Goal: Check status: Check status

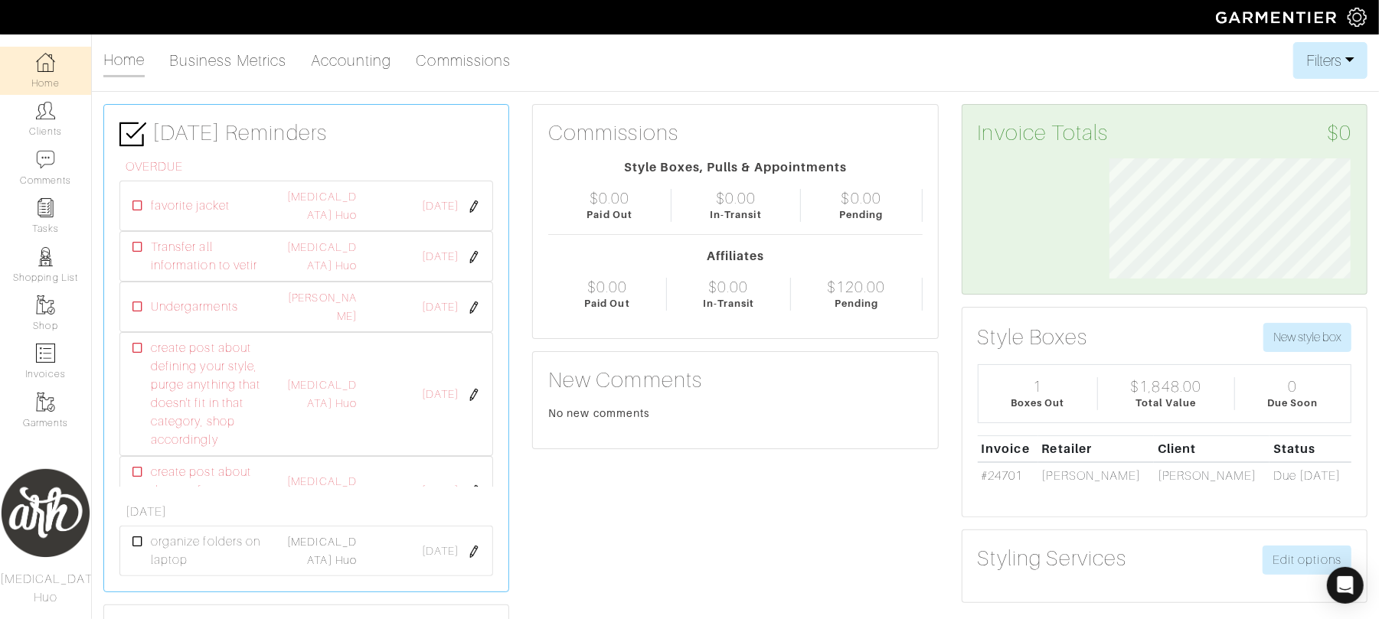
scroll to position [120, 264]
click at [50, 119] on img at bounding box center [45, 110] width 19 height 19
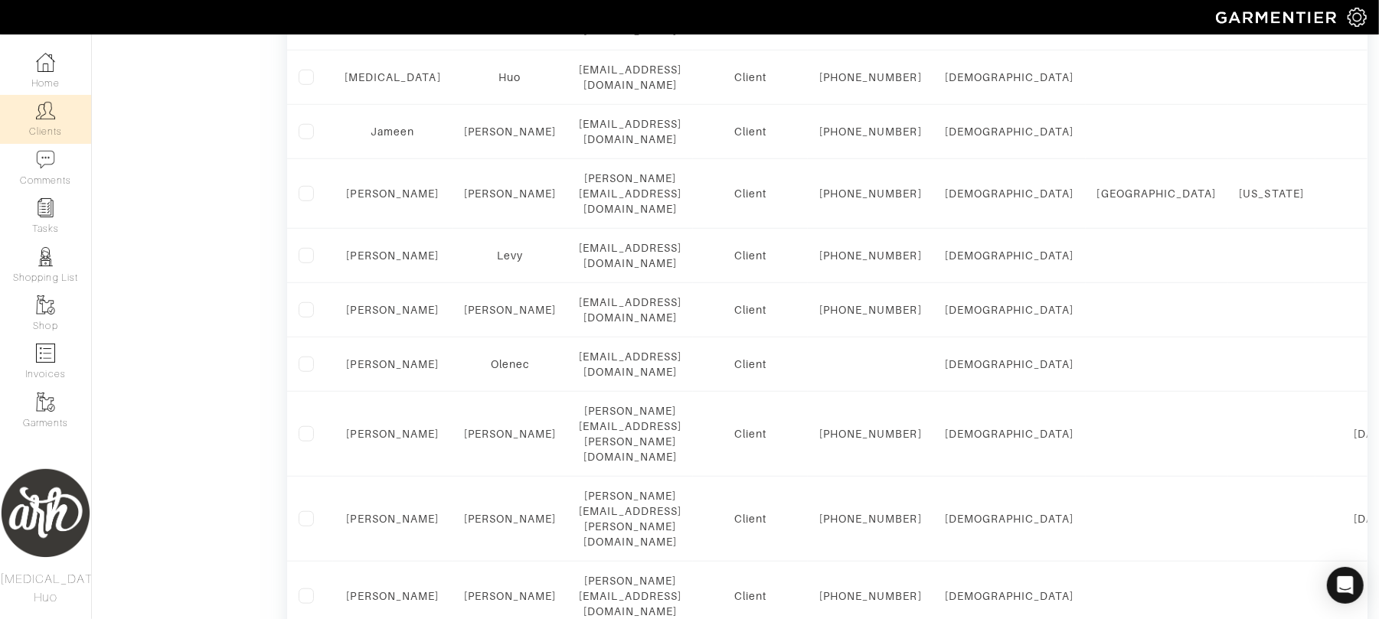
scroll to position [742, 0]
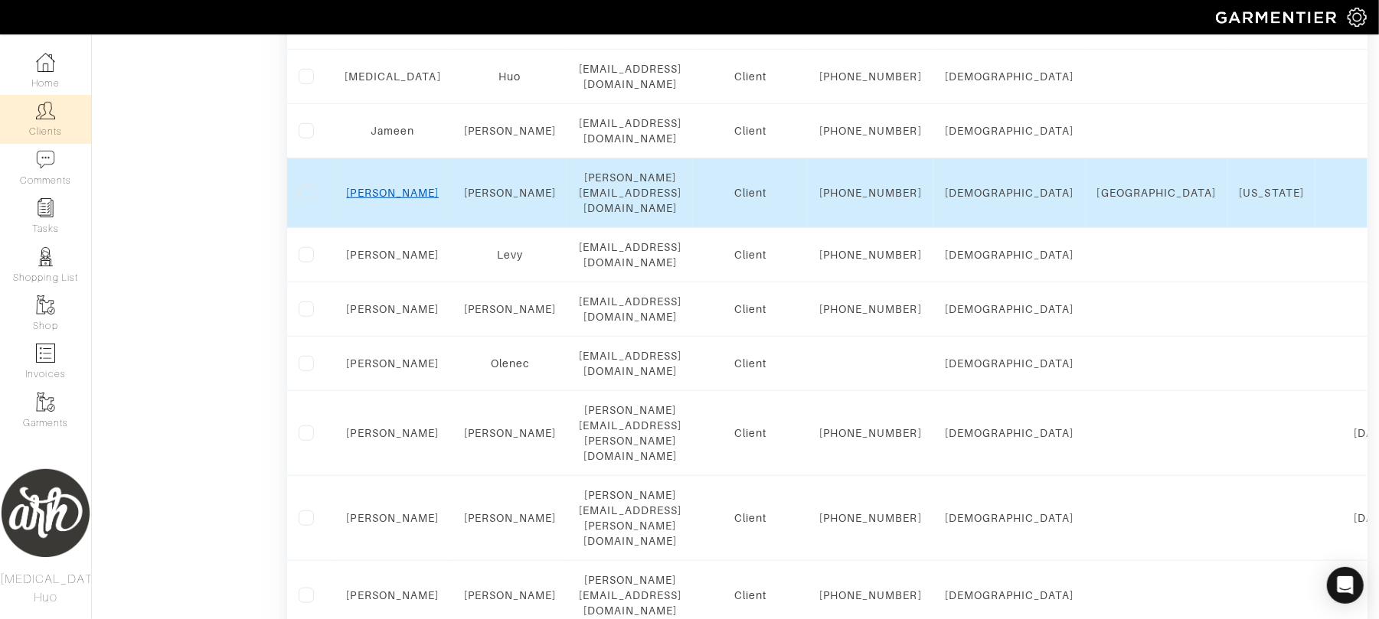
click at [396, 199] on link "[PERSON_NAME]" at bounding box center [393, 193] width 93 height 12
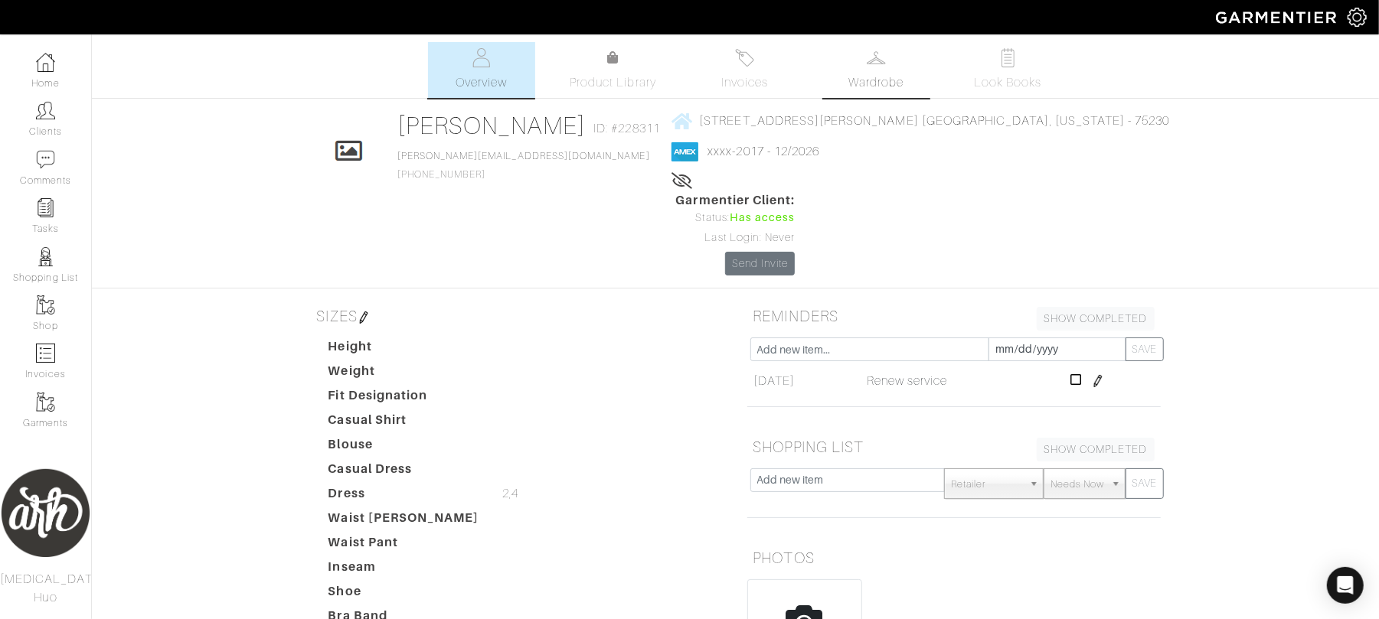
click at [862, 87] on span "Wardrobe" at bounding box center [875, 83] width 55 height 18
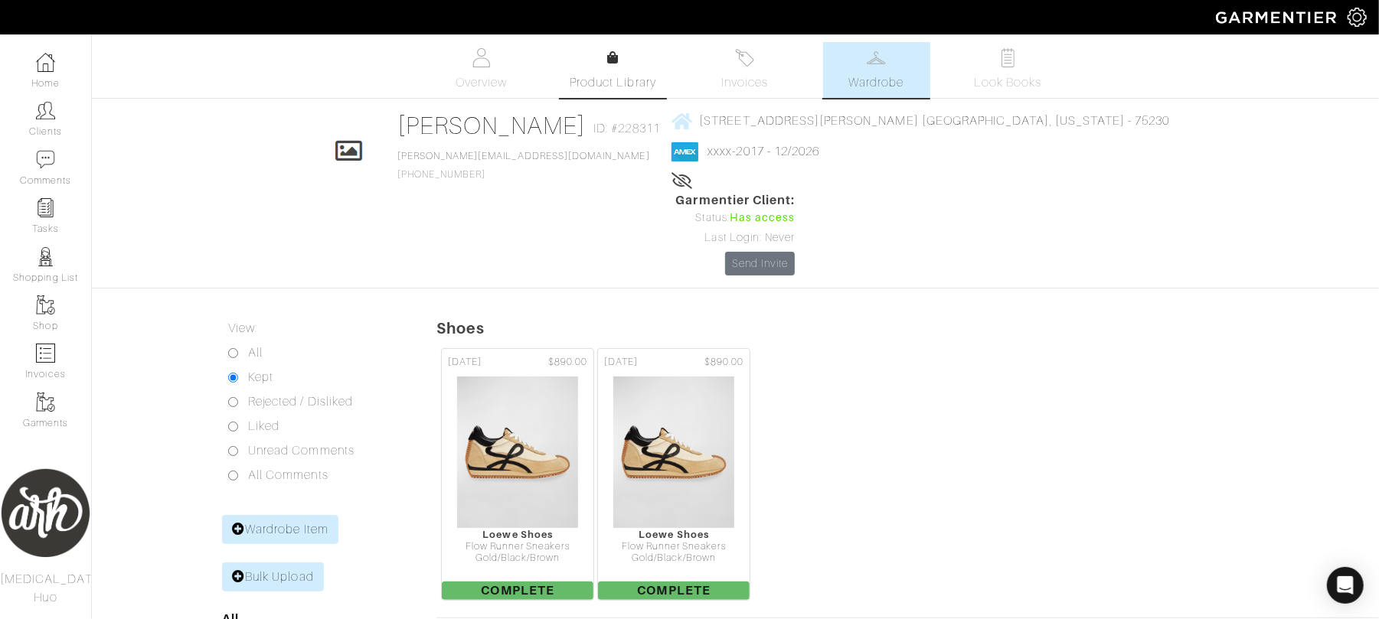
click at [620, 83] on span "Product Library" at bounding box center [613, 83] width 87 height 18
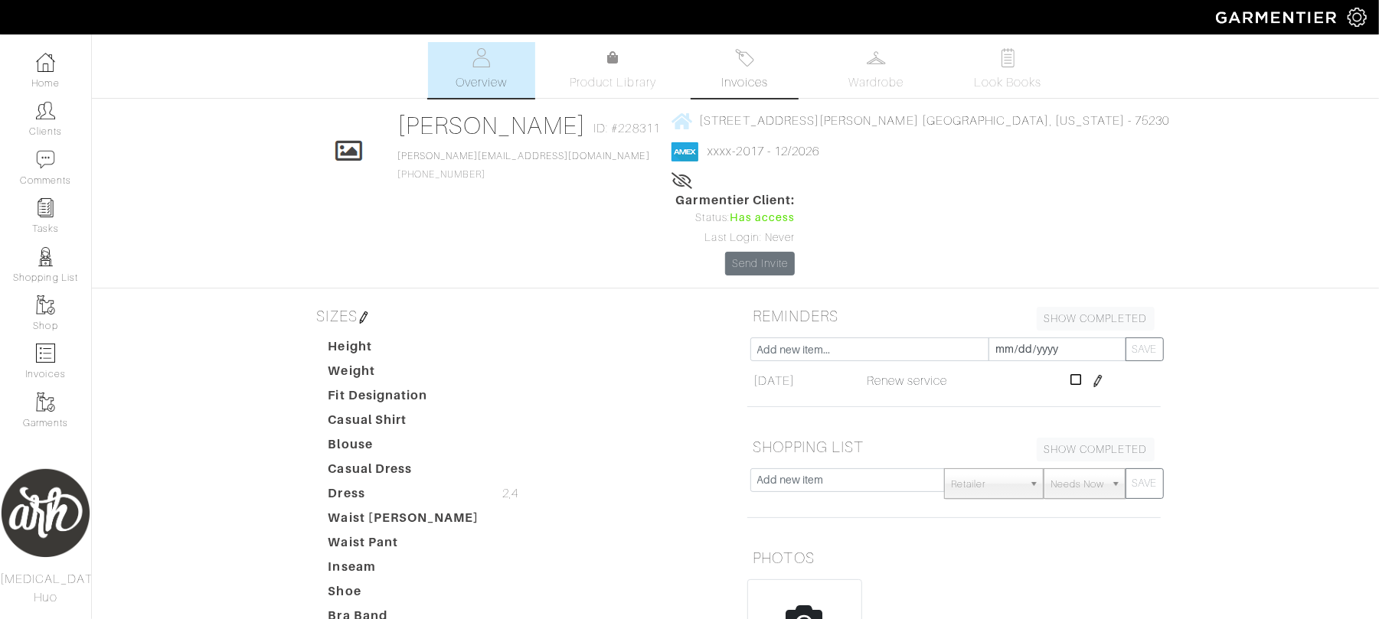
click at [757, 87] on span "Invoices" at bounding box center [744, 83] width 47 height 18
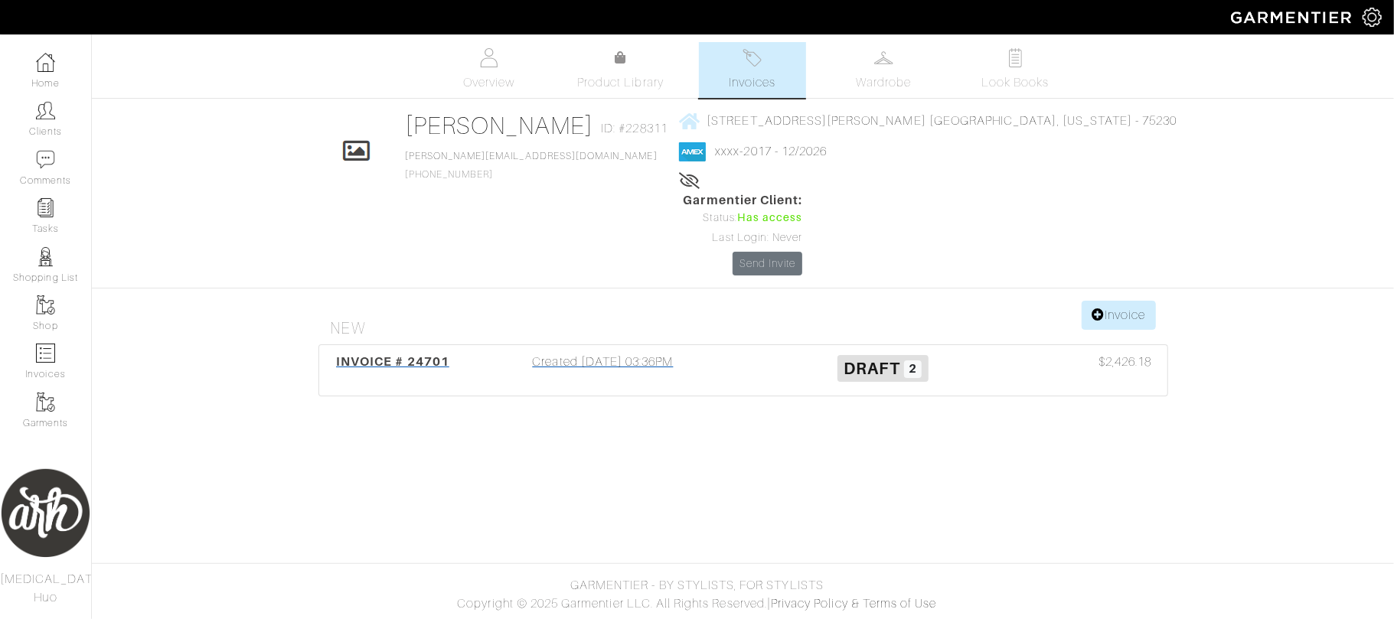
click at [423, 355] on span "INVOICE # 24701" at bounding box center [392, 362] width 113 height 15
